Goal: Information Seeking & Learning: Learn about a topic

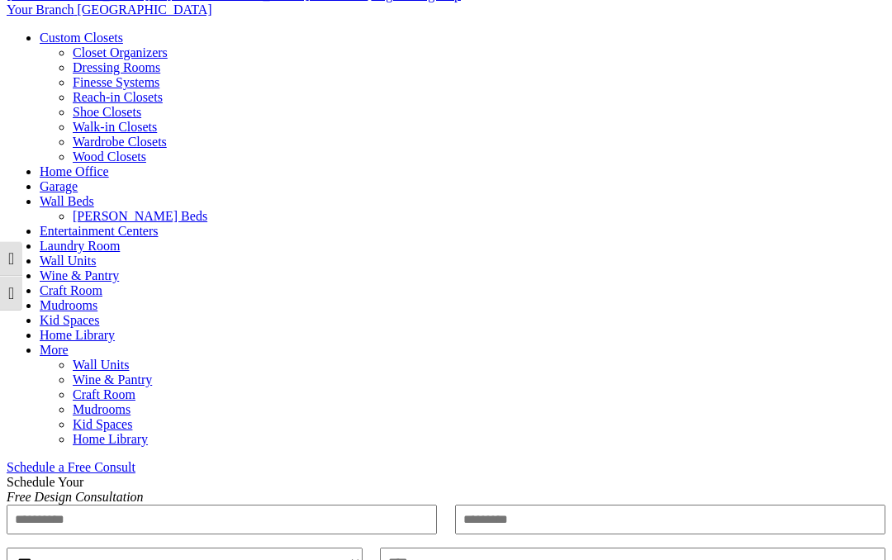
scroll to position [594, 0]
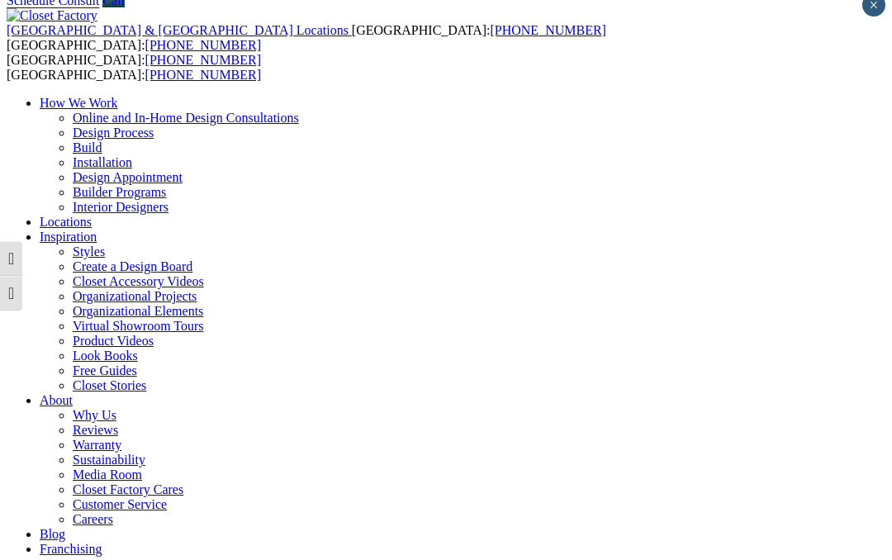
scroll to position [0, 0]
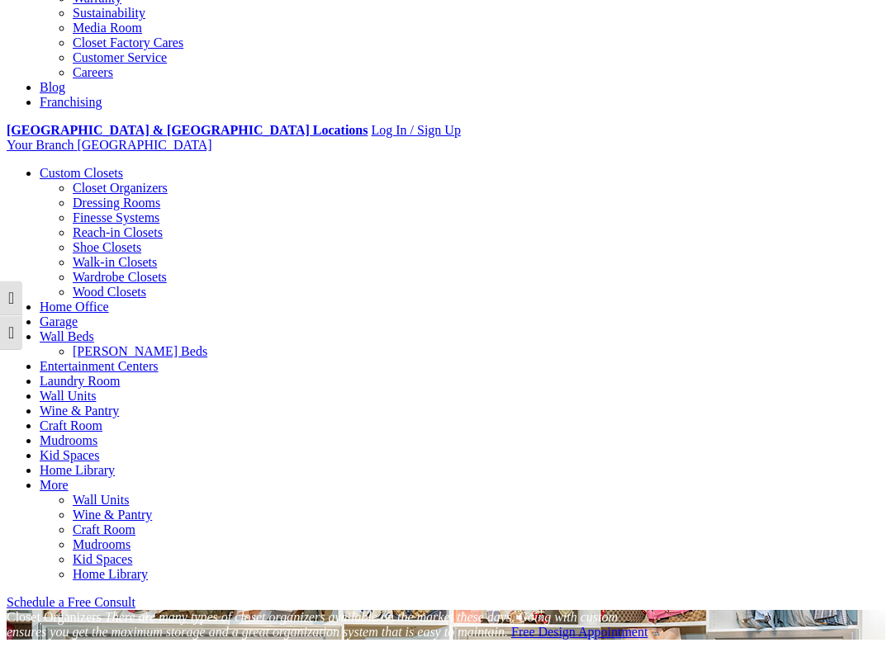
scroll to position [458, 0]
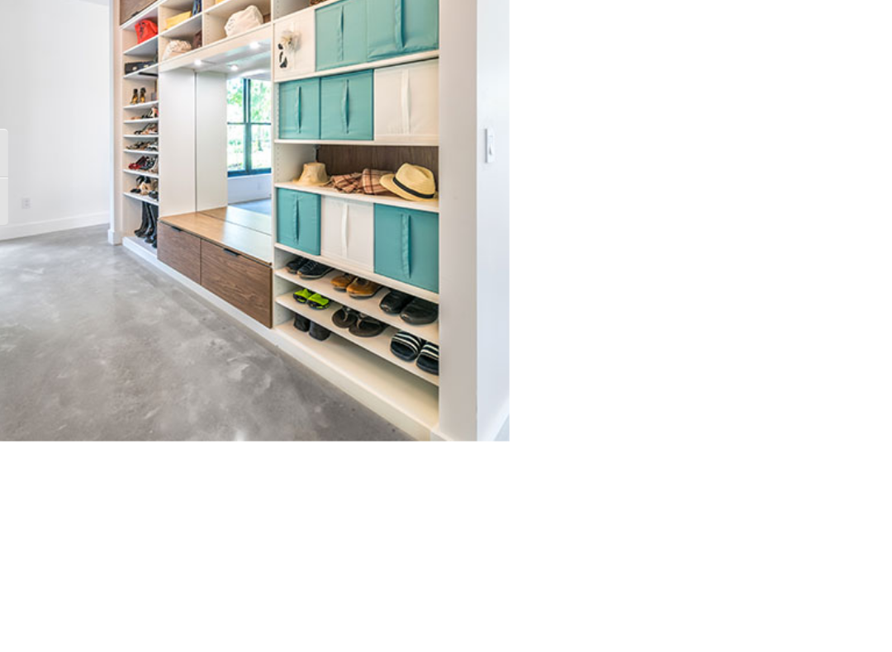
scroll to position [1592, 0]
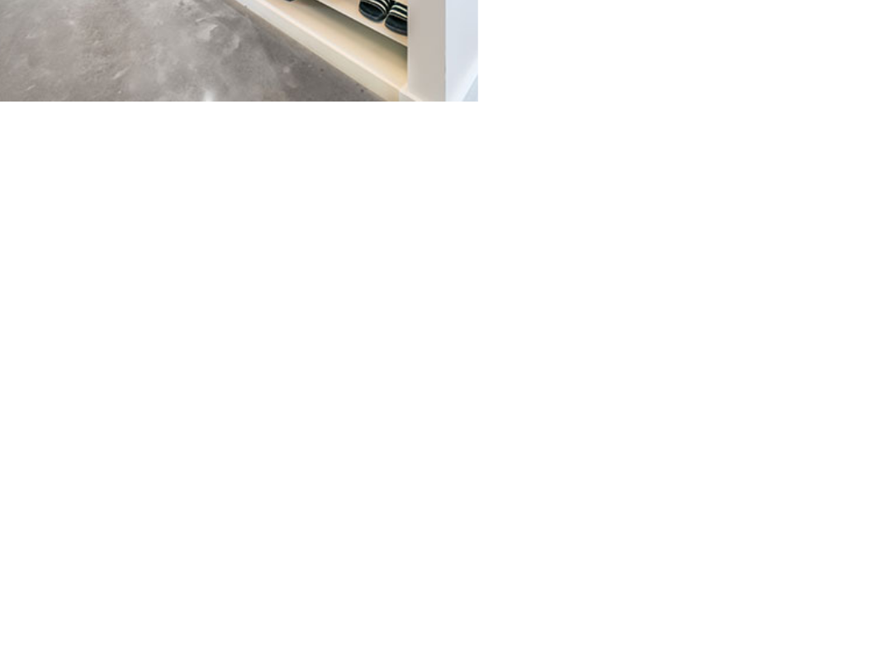
scroll to position [1833, 0]
click at [447, 301] on div at bounding box center [446, 207] width 879 height 885
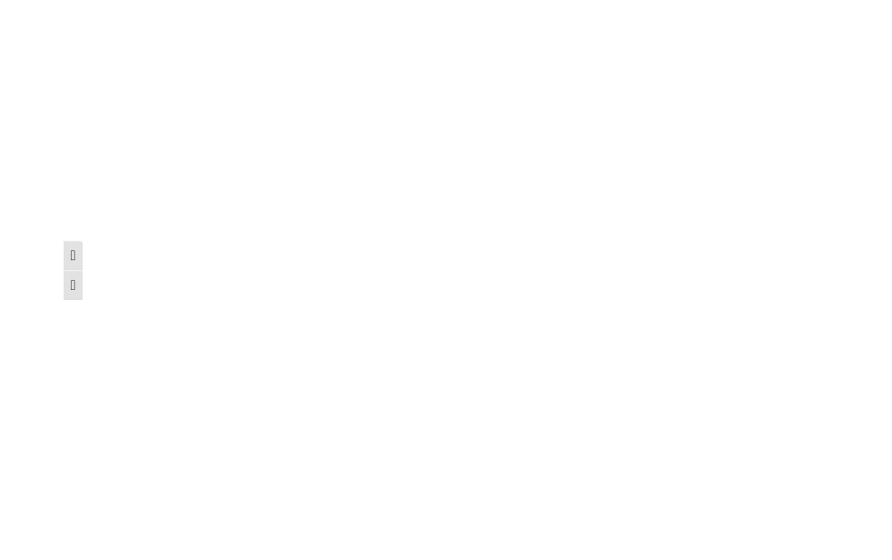
scroll to position [3065, 0]
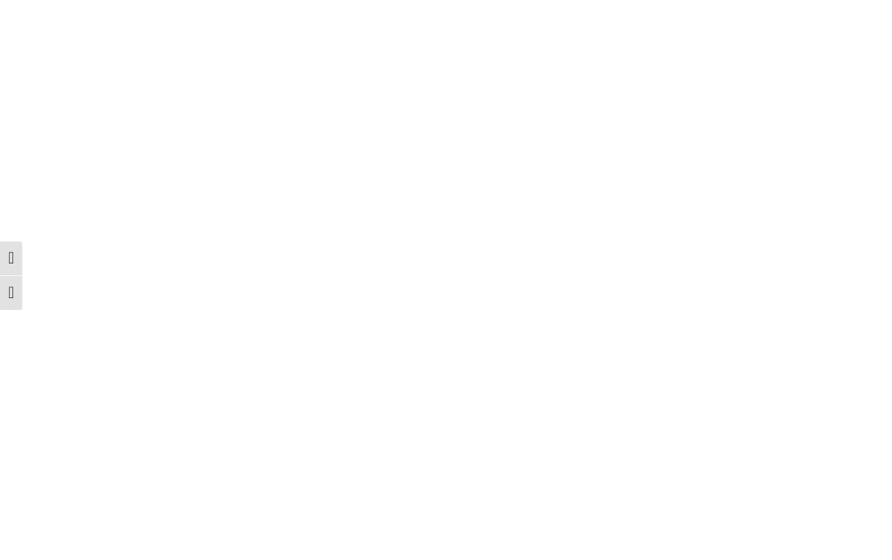
scroll to position [3112, 0]
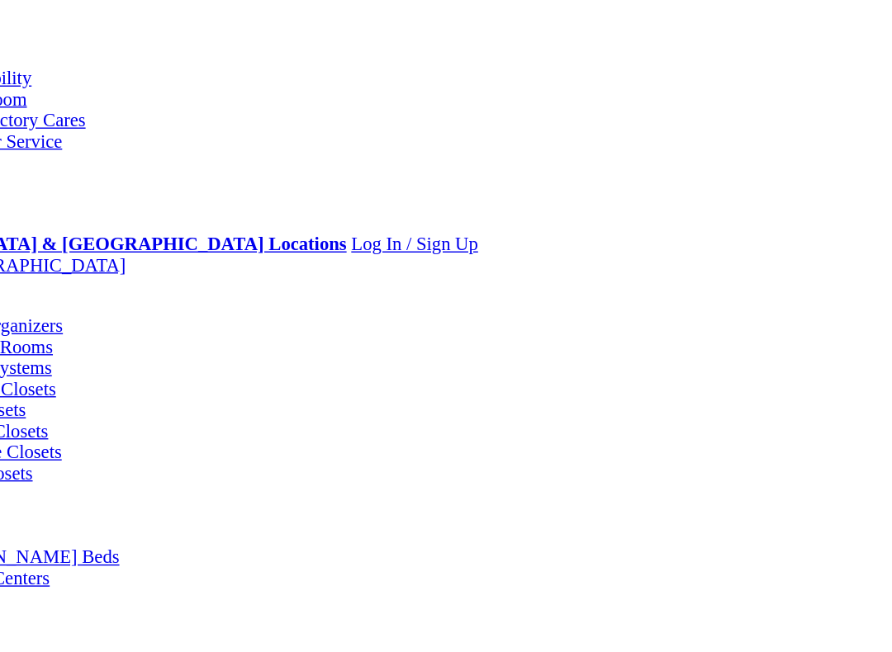
scroll to position [231, 0]
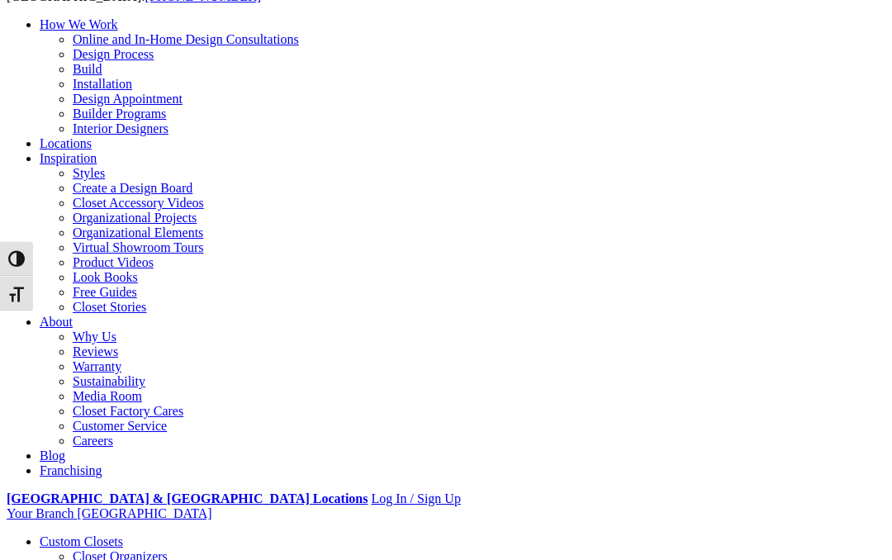
scroll to position [0, 0]
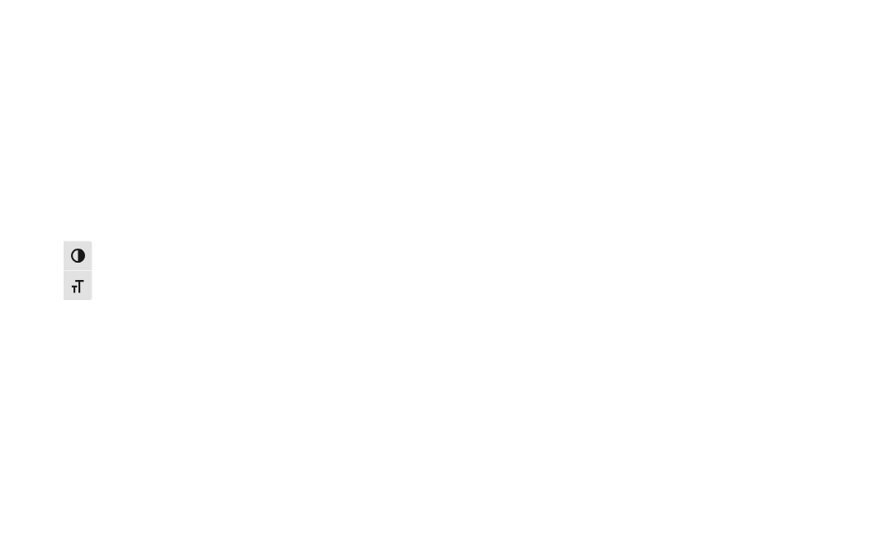
scroll to position [2989, 0]
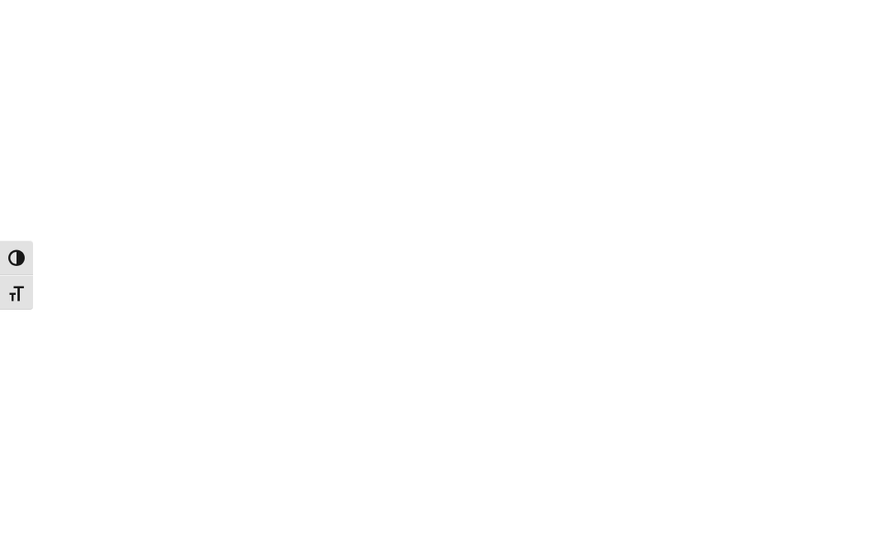
scroll to position [3036, 0]
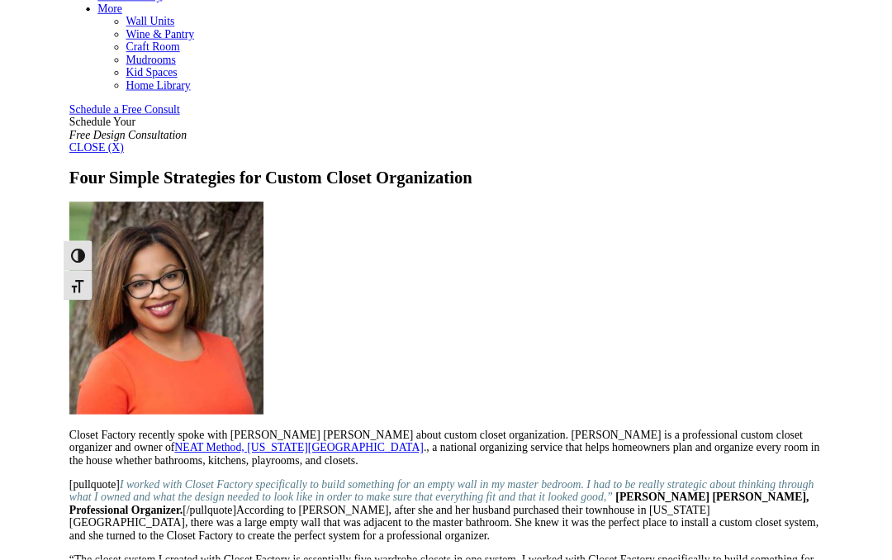
scroll to position [982, 0]
